Goal: Task Accomplishment & Management: Use online tool/utility

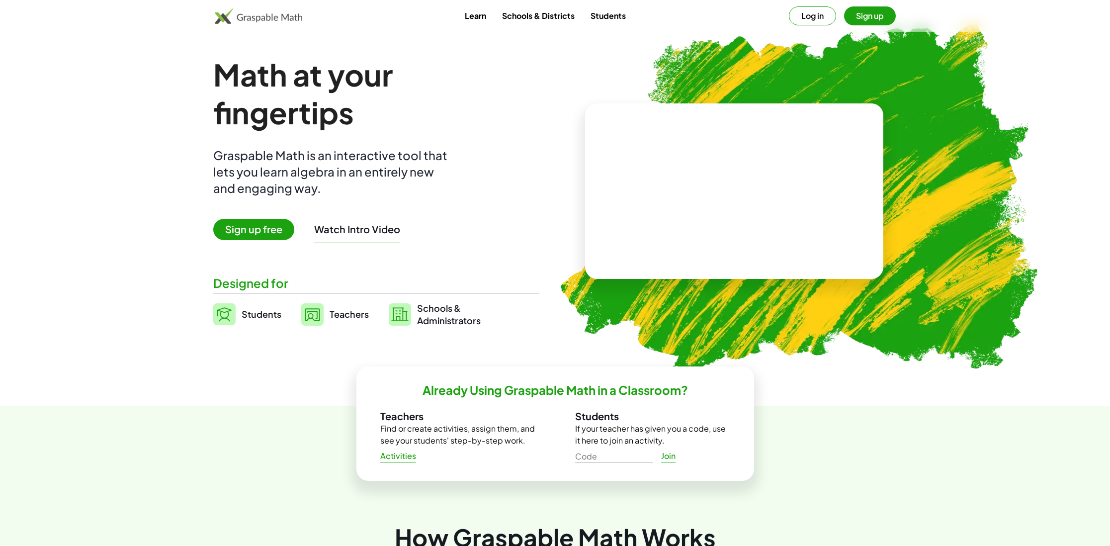
click at [340, 325] on link "Teachers" at bounding box center [335, 314] width 68 height 25
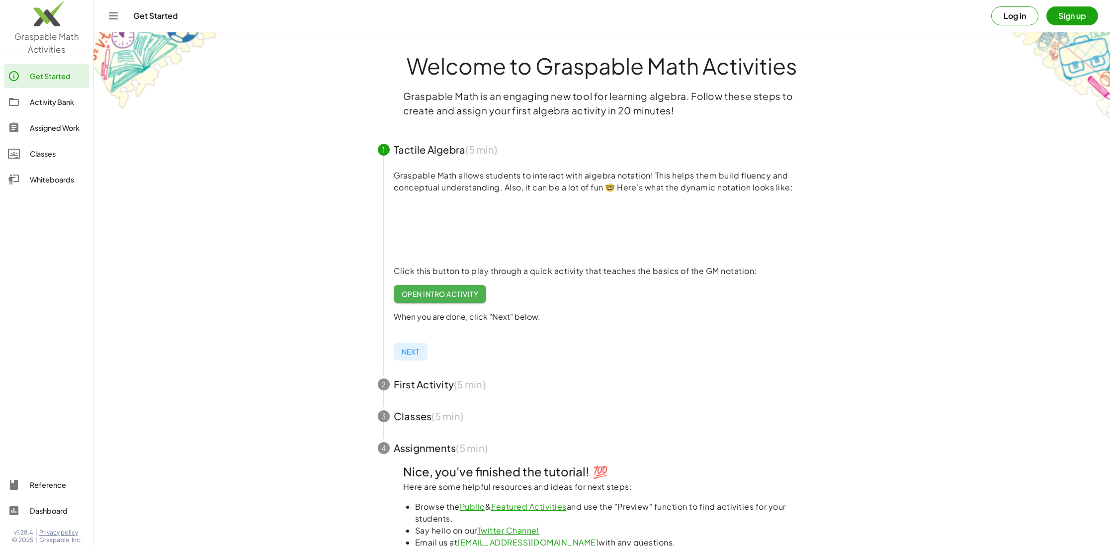
click at [67, 101] on div "Activity Bank" at bounding box center [57, 102] width 55 height 12
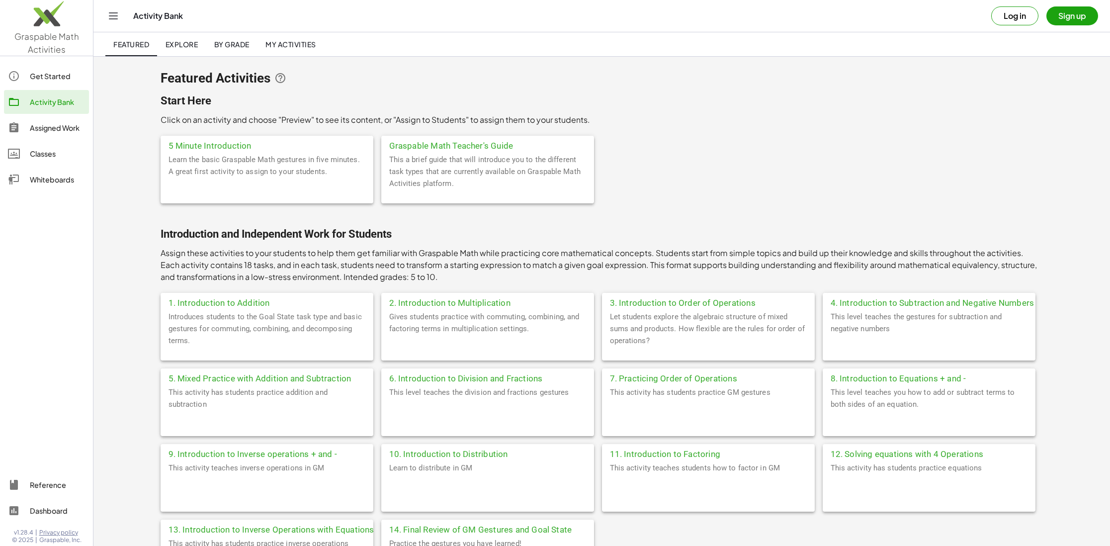
click at [337, 167] on div "Learn the basic Graspable Math gestures in five minutes. A great first activity…" at bounding box center [267, 179] width 213 height 50
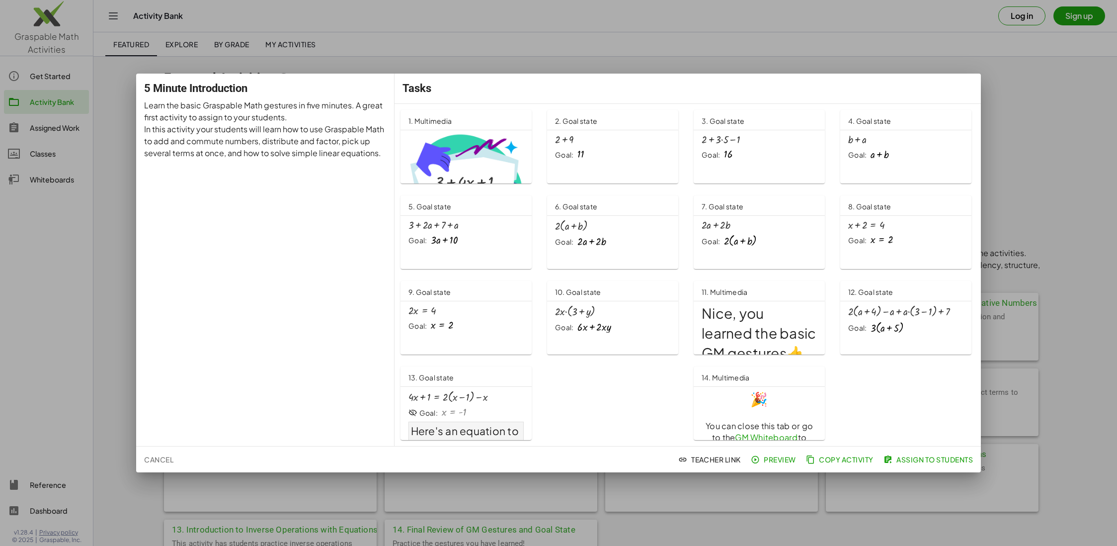
click at [915, 462] on span "Assign to Students" at bounding box center [929, 459] width 87 height 9
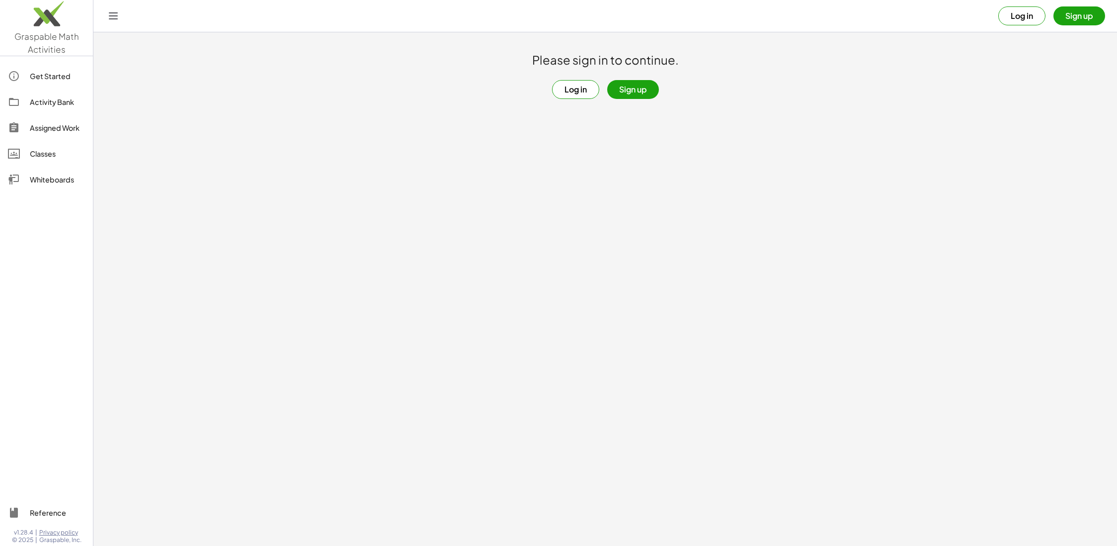
click at [584, 97] on button "Log in" at bounding box center [575, 89] width 47 height 19
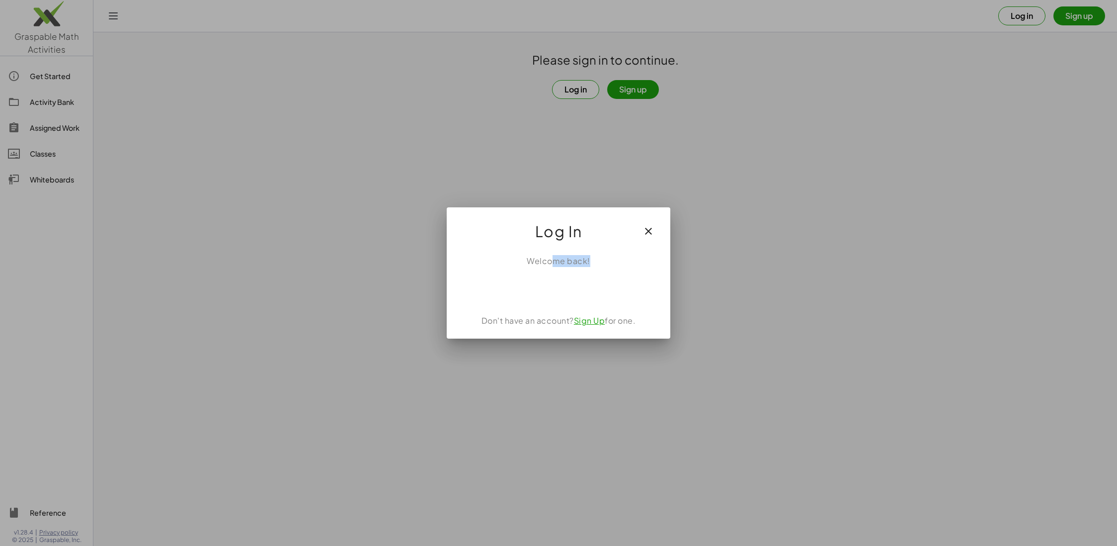
click at [553, 269] on div "Welcome back! Don't have an account? Sign Up for one." at bounding box center [559, 292] width 224 height 91
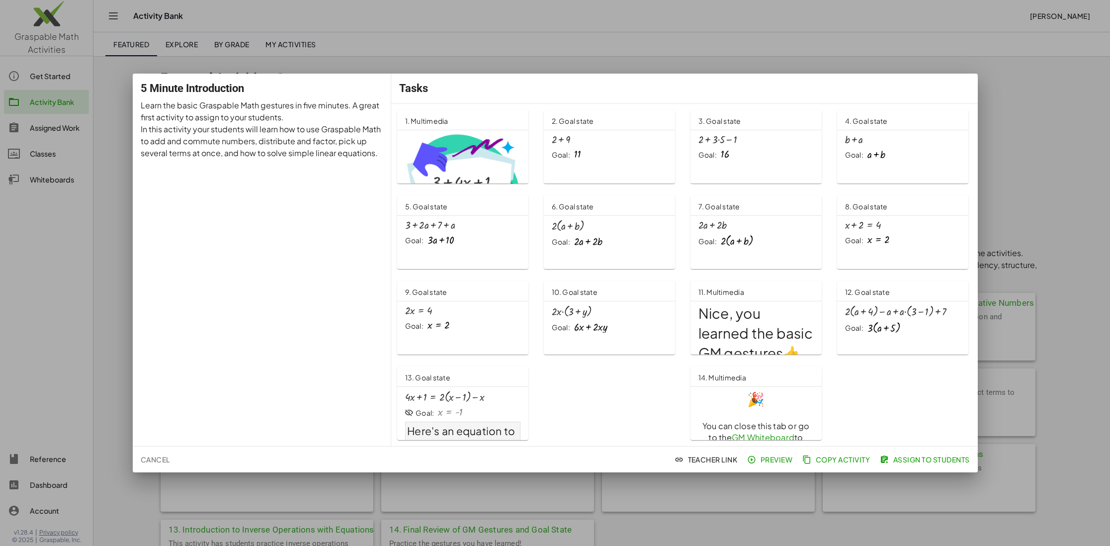
click at [899, 461] on span "Assign to Students" at bounding box center [925, 459] width 87 height 9
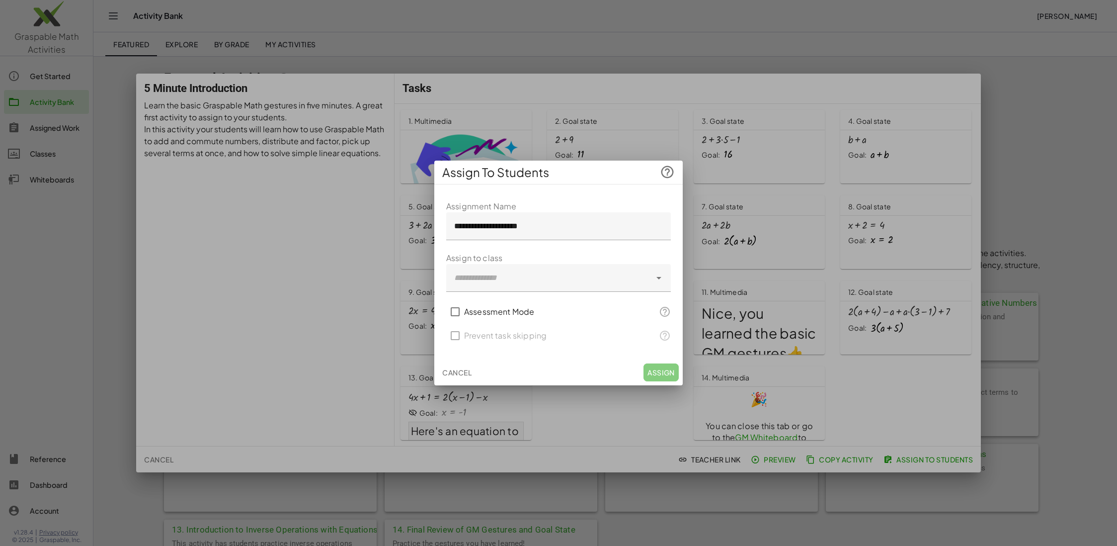
click at [521, 282] on div at bounding box center [548, 278] width 205 height 28
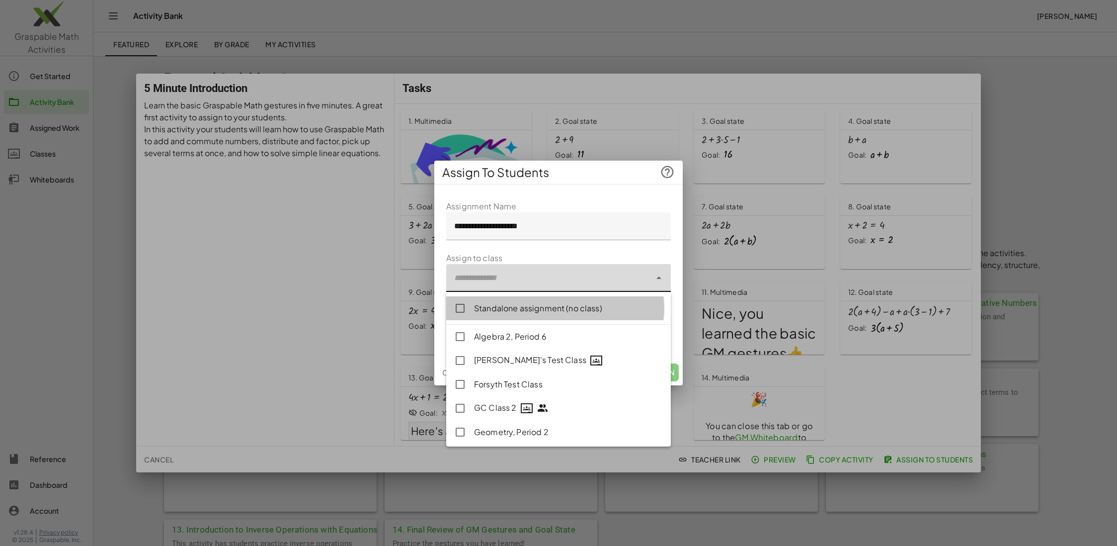
click at [525, 312] on div "Standalone assignment (no class)" at bounding box center [568, 308] width 189 height 12
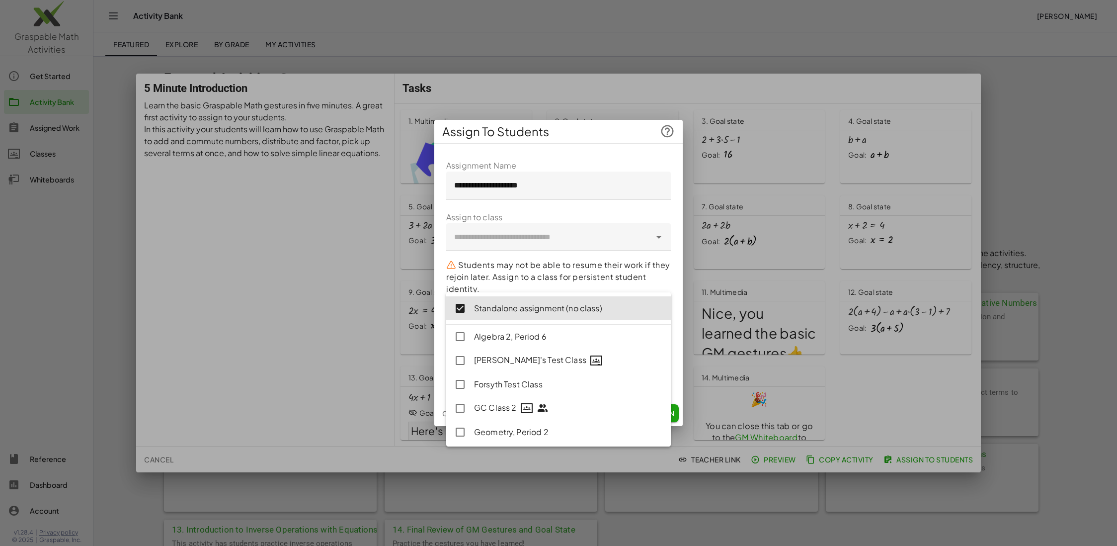
click at [518, 275] on p "Students may not be able to resume their work if they rejoin later. Assign to a…" at bounding box center [558, 277] width 225 height 36
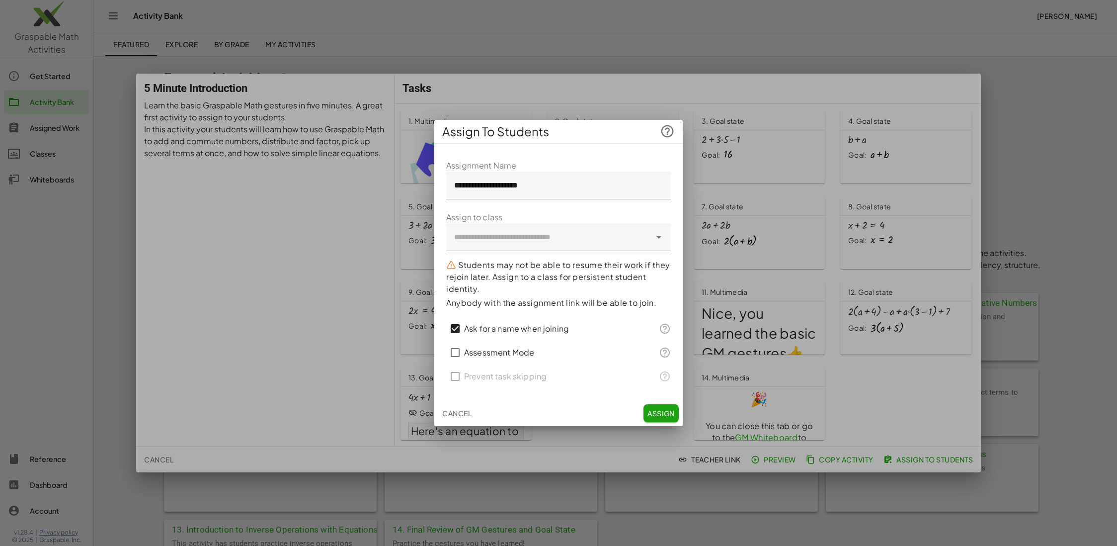
click at [484, 290] on p "Students may not be able to resume their work if they rejoin later. Assign to a…" at bounding box center [558, 277] width 225 height 36
click at [650, 305] on p "Anybody with the assignment link will be able to join." at bounding box center [558, 303] width 225 height 12
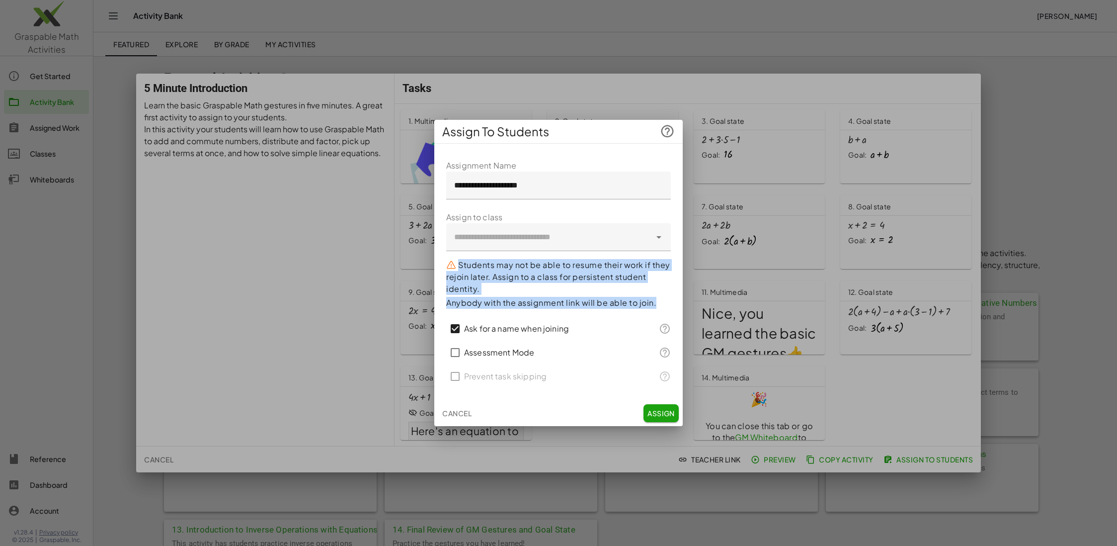
drag, startPoint x: 653, startPoint y: 304, endPoint x: 438, endPoint y: 261, distance: 219.1
click at [438, 261] on div "**********" at bounding box center [558, 276] width 249 height 249
copy form "Students may not be able to resume their work if they rejoin later. Assign to a…"
